Goal: Transaction & Acquisition: Purchase product/service

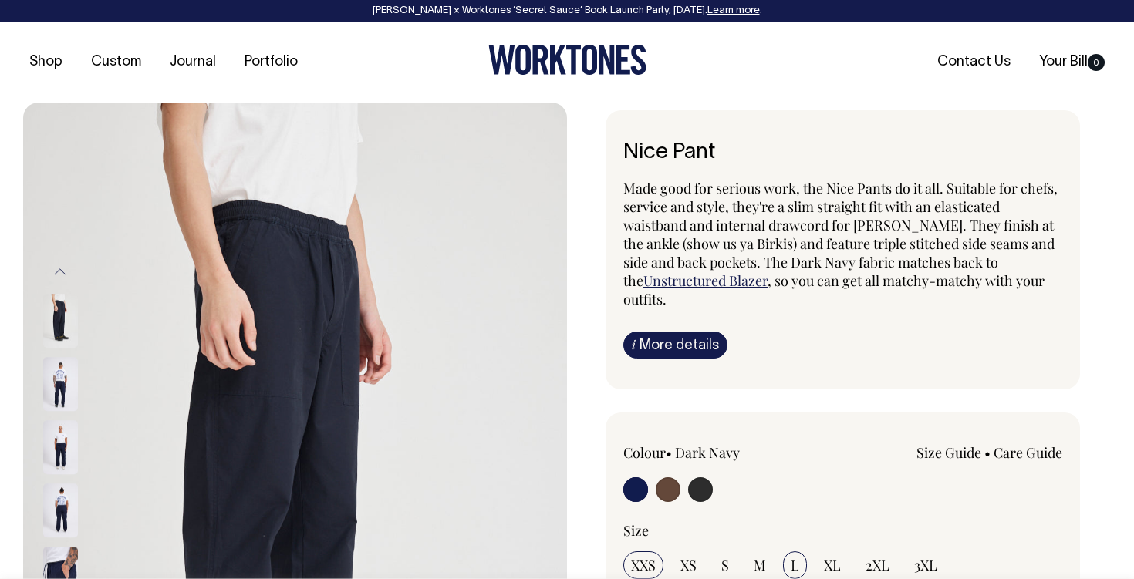
click at [785, 562] on input "L" at bounding box center [795, 566] width 24 height 28
radio input "true"
select select "L"
click at [58, 382] on img at bounding box center [60, 384] width 35 height 54
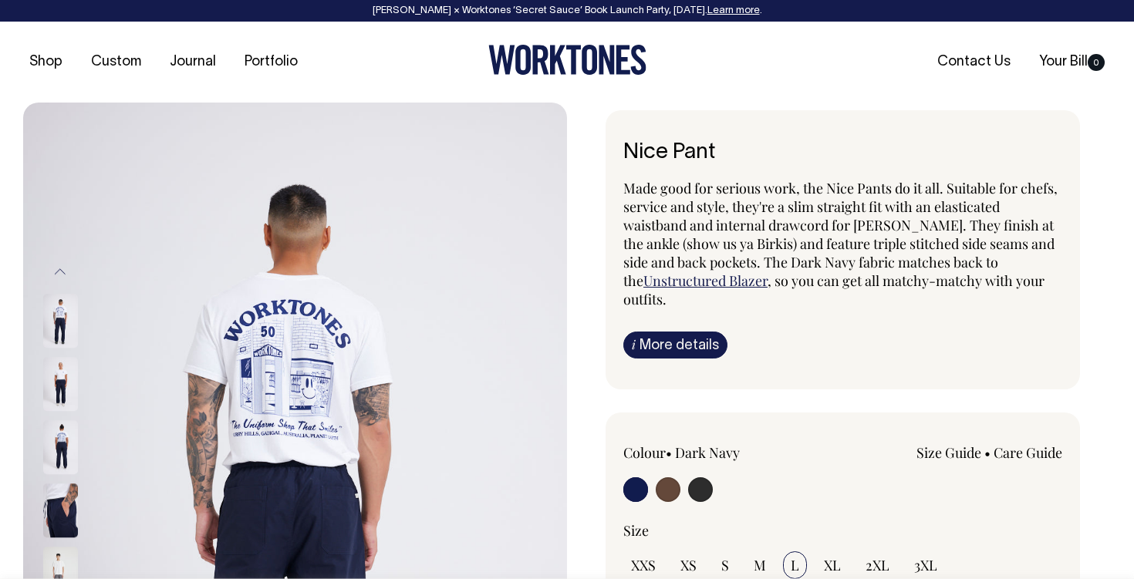
click at [56, 411] on img at bounding box center [60, 384] width 35 height 54
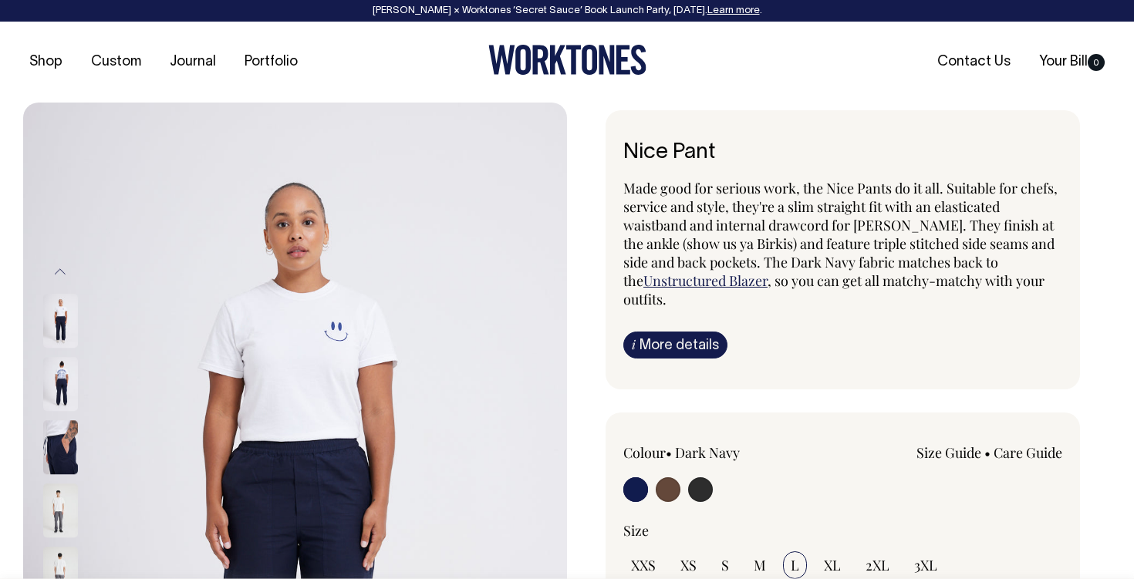
click at [52, 471] on img at bounding box center [60, 448] width 35 height 54
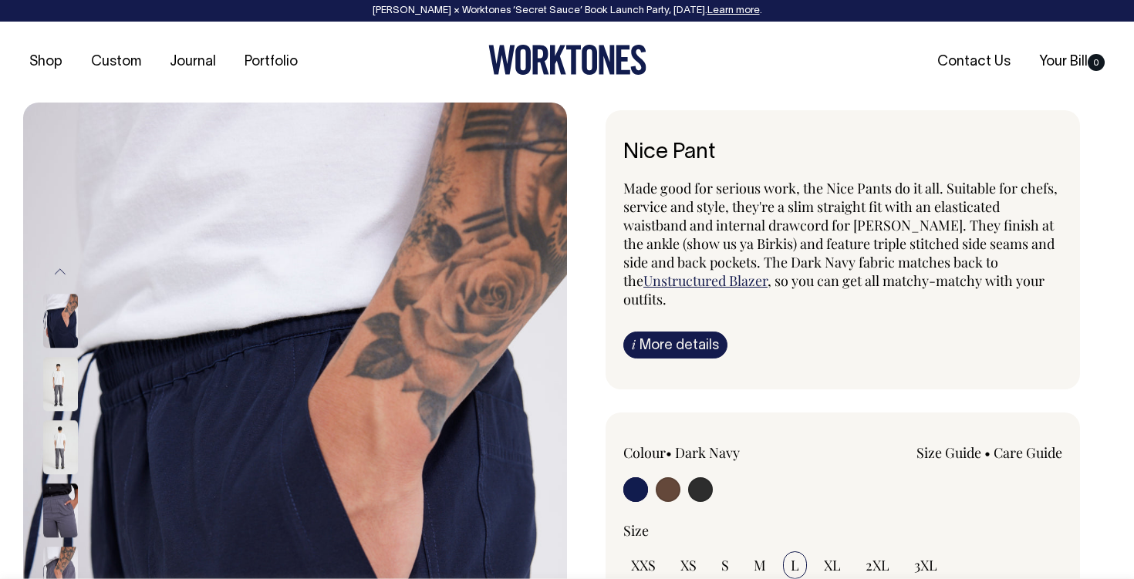
click at [56, 475] on img at bounding box center [60, 448] width 35 height 54
